Goal: Communication & Community: Answer question/provide support

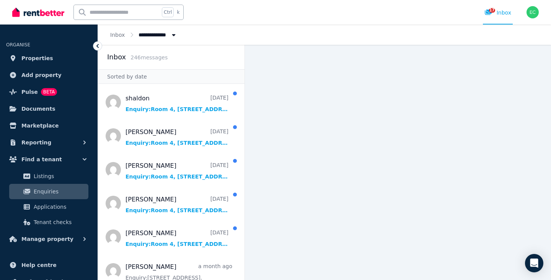
click at [47, 193] on span "Enquiries" at bounding box center [60, 191] width 52 height 9
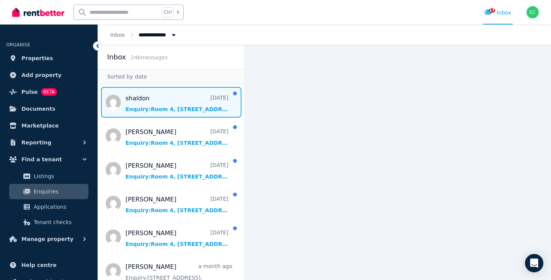
click at [158, 111] on span "Message list" at bounding box center [171, 102] width 147 height 31
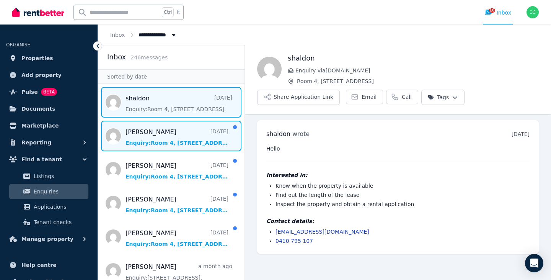
click at [156, 138] on span "Message list" at bounding box center [171, 136] width 147 height 31
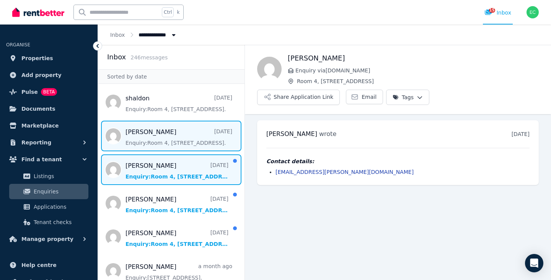
click at [141, 170] on span "Message list" at bounding box center [171, 169] width 147 height 31
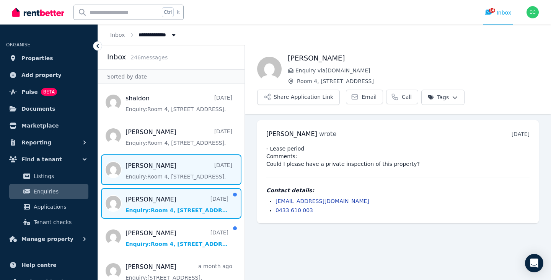
click at [154, 202] on span "Message list" at bounding box center [171, 203] width 147 height 31
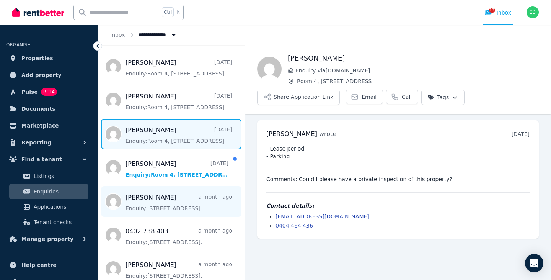
scroll to position [77, 0]
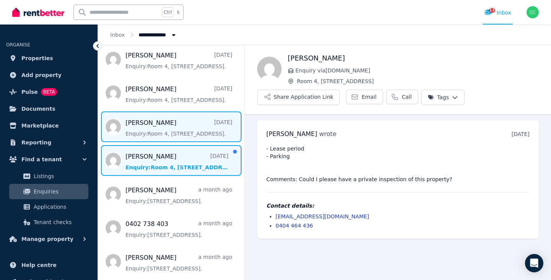
click at [147, 165] on span "Message list" at bounding box center [171, 160] width 147 height 31
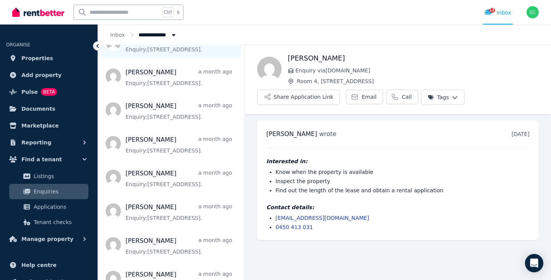
scroll to position [459, 0]
